Goal: Navigation & Orientation: Find specific page/section

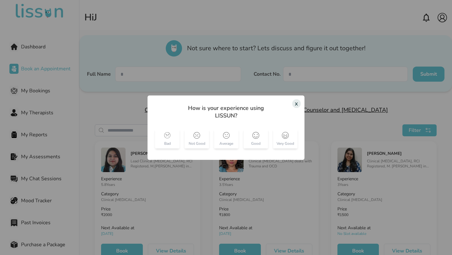
scroll to position [752, 0]
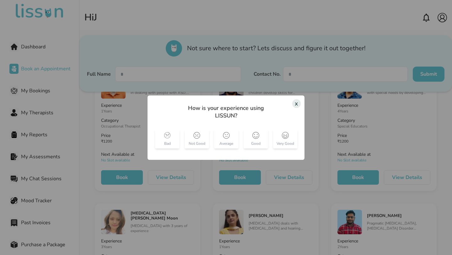
click at [297, 105] on div "x" at bounding box center [296, 103] width 8 height 9
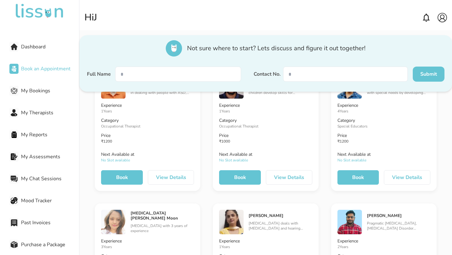
click at [45, 49] on span "Dashboard" at bounding box center [50, 47] width 58 height 8
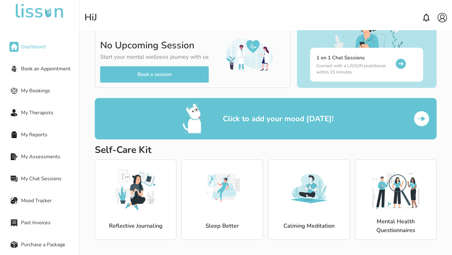
scroll to position [32, 0]
click at [39, 49] on span "Dashboard" at bounding box center [50, 47] width 58 height 8
click at [45, 9] on img at bounding box center [39, 11] width 50 height 15
click at [33, 19] on div at bounding box center [39, 10] width 79 height 21
click at [37, 16] on img at bounding box center [39, 11] width 50 height 15
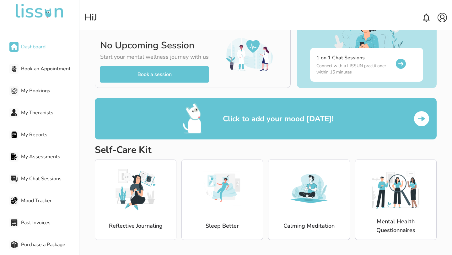
click at [36, 44] on span "Dashboard" at bounding box center [50, 47] width 58 height 8
click at [38, 7] on img at bounding box center [39, 11] width 50 height 15
